Goal: Information Seeking & Learning: Learn about a topic

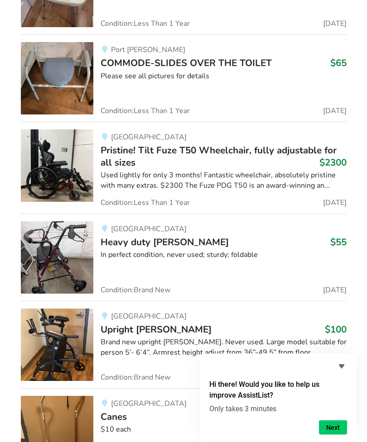
scroll to position [9818, 0]
click at [43, 122] on link "Vancouver Pristine! Tilt Fuze T50 Wheelchair, fully adjustable for all sizes $2…" at bounding box center [183, 168] width 325 height 92
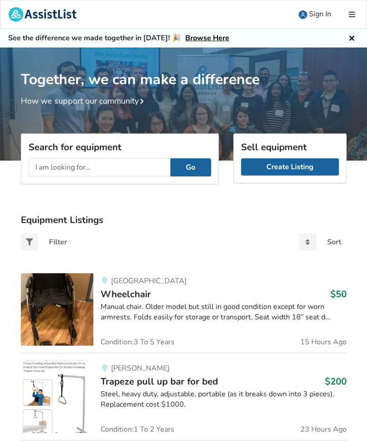
click at [51, 167] on input "text" at bounding box center [100, 167] width 142 height 18
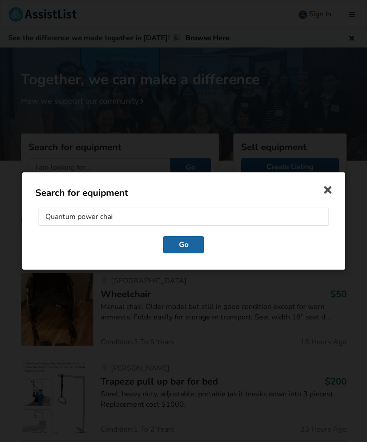
type input "Quantum power chair"
click at [183, 245] on button "Go" at bounding box center [183, 244] width 41 height 17
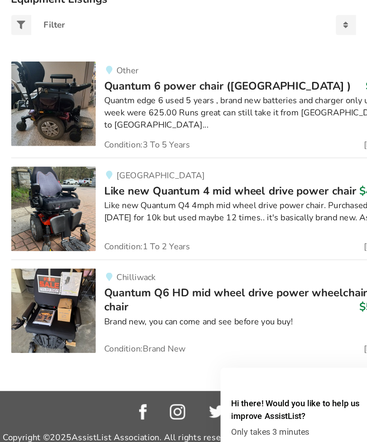
scroll to position [182, 0]
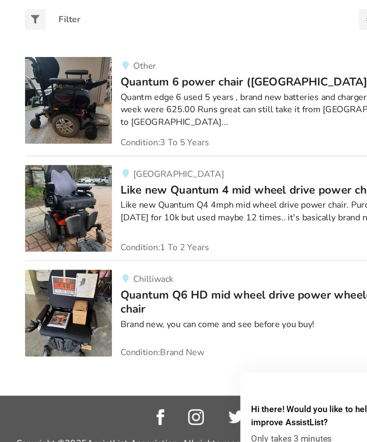
click at [162, 195] on span "Like new Quantum 4 mid wheel drive power chair" at bounding box center [208, 201] width 216 height 13
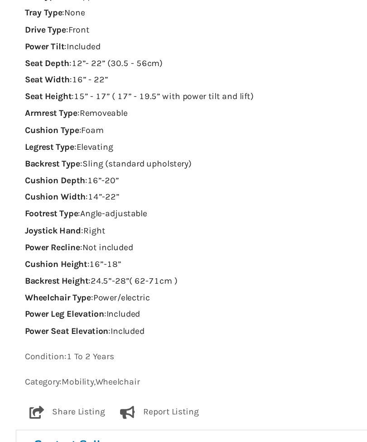
scroll to position [653, 0]
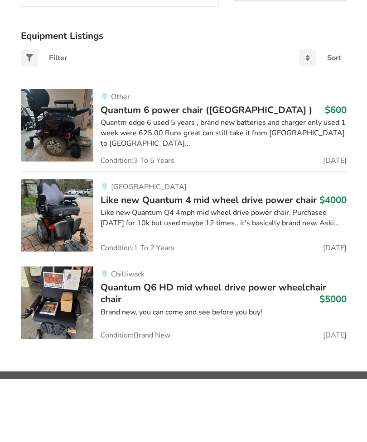
scroll to position [178, 0]
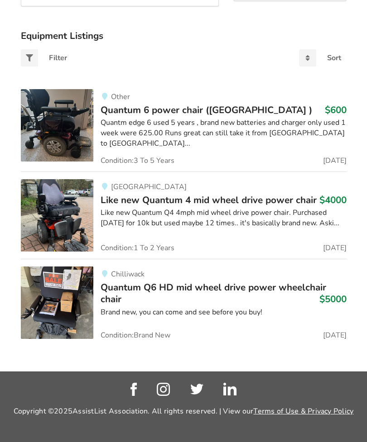
click at [340, 220] on div "Like new Quantum Q4 4mph mid wheel drive power chair. Purchased [DATE] for 10k …" at bounding box center [223, 218] width 246 height 21
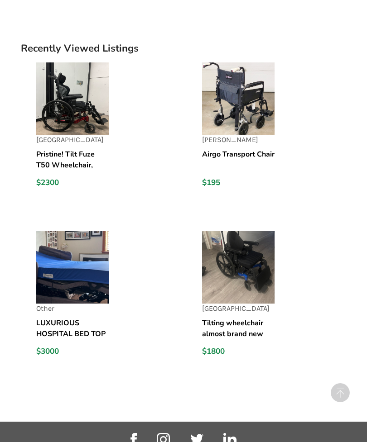
scroll to position [1682, 0]
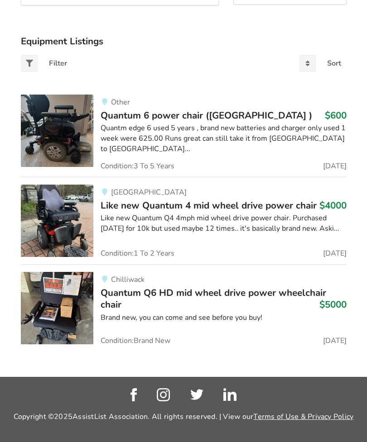
scroll to position [182, 0]
